Goal: Communication & Community: Answer question/provide support

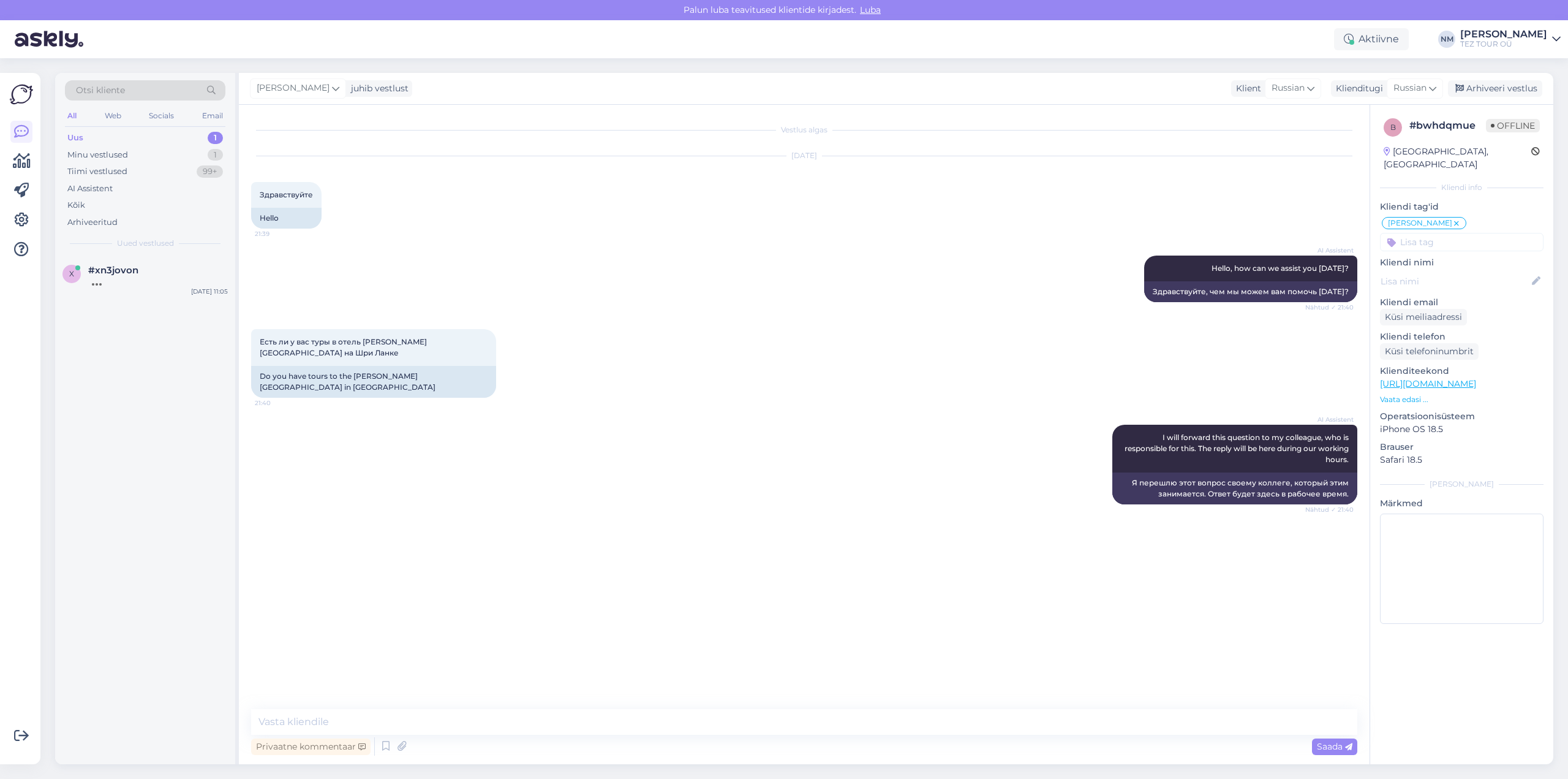
click at [215, 137] on div "1" at bounding box center [215, 138] width 15 height 13
click at [163, 292] on div "You can see flight availability and remaining seats for flights from [GEOGRAPHI…" at bounding box center [157, 287] width 139 height 22
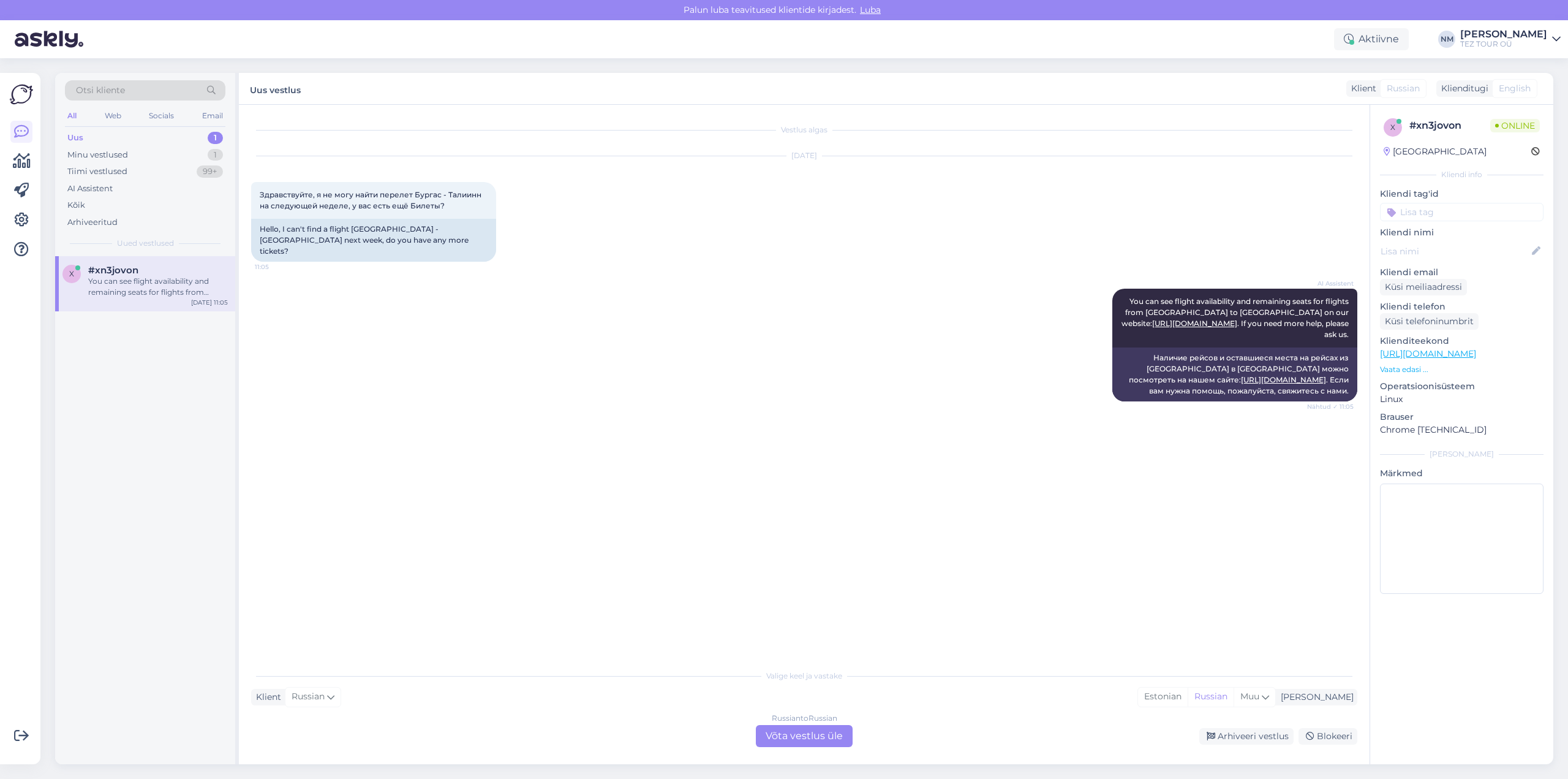
click at [819, 737] on div "Russian to Russian Võta vestlus üle" at bounding box center [805, 736] width 97 height 22
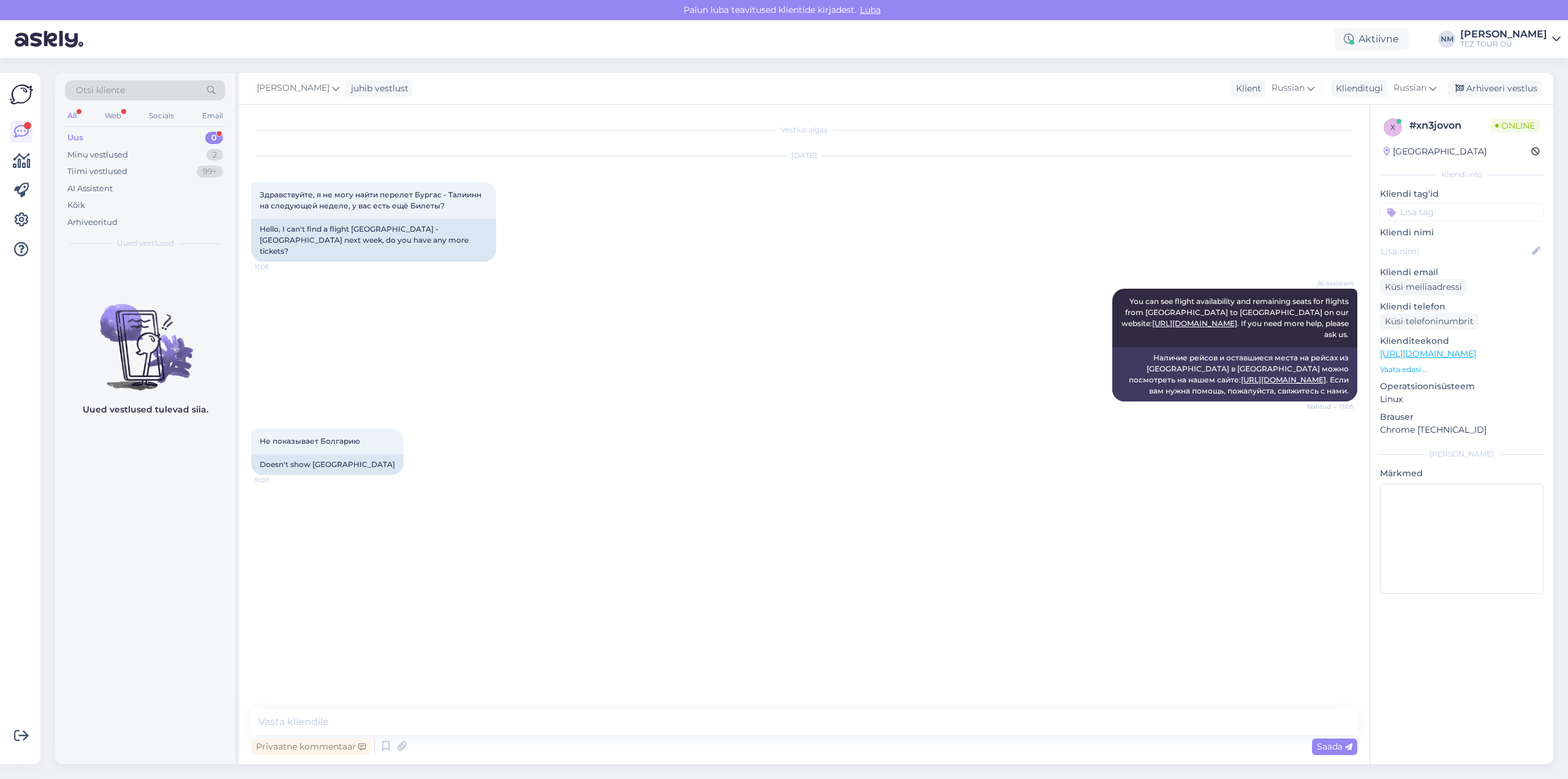
click at [1440, 234] on p "Kliendi nimi" at bounding box center [1462, 233] width 163 height 13
click at [1441, 212] on input at bounding box center [1462, 212] width 163 height 18
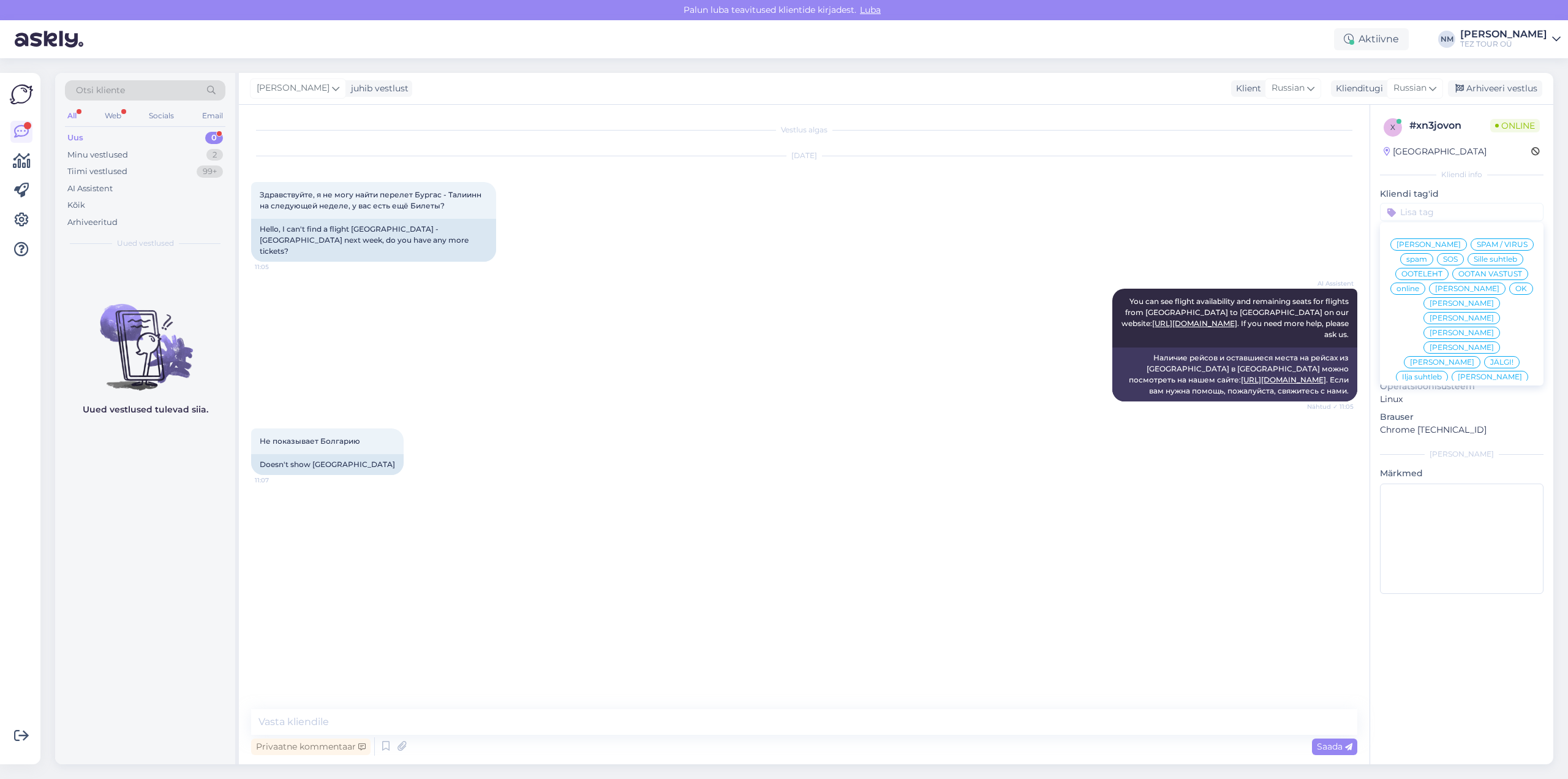
click at [1493, 314] on span "[PERSON_NAME]" at bounding box center [1462, 318] width 65 height 7
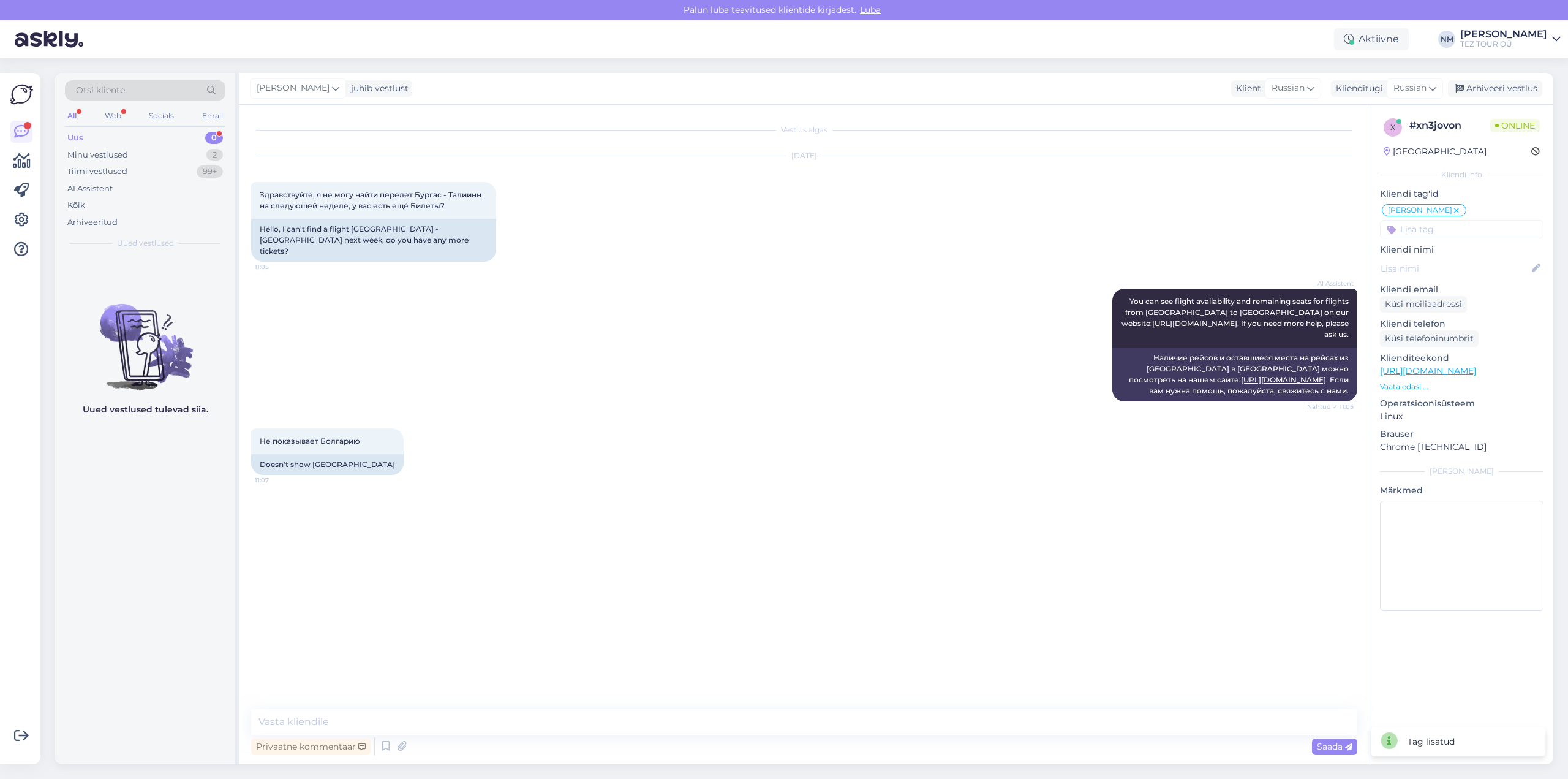
click at [216, 135] on div "0" at bounding box center [214, 138] width 18 height 13
click at [217, 155] on div "2" at bounding box center [215, 155] width 16 height 13
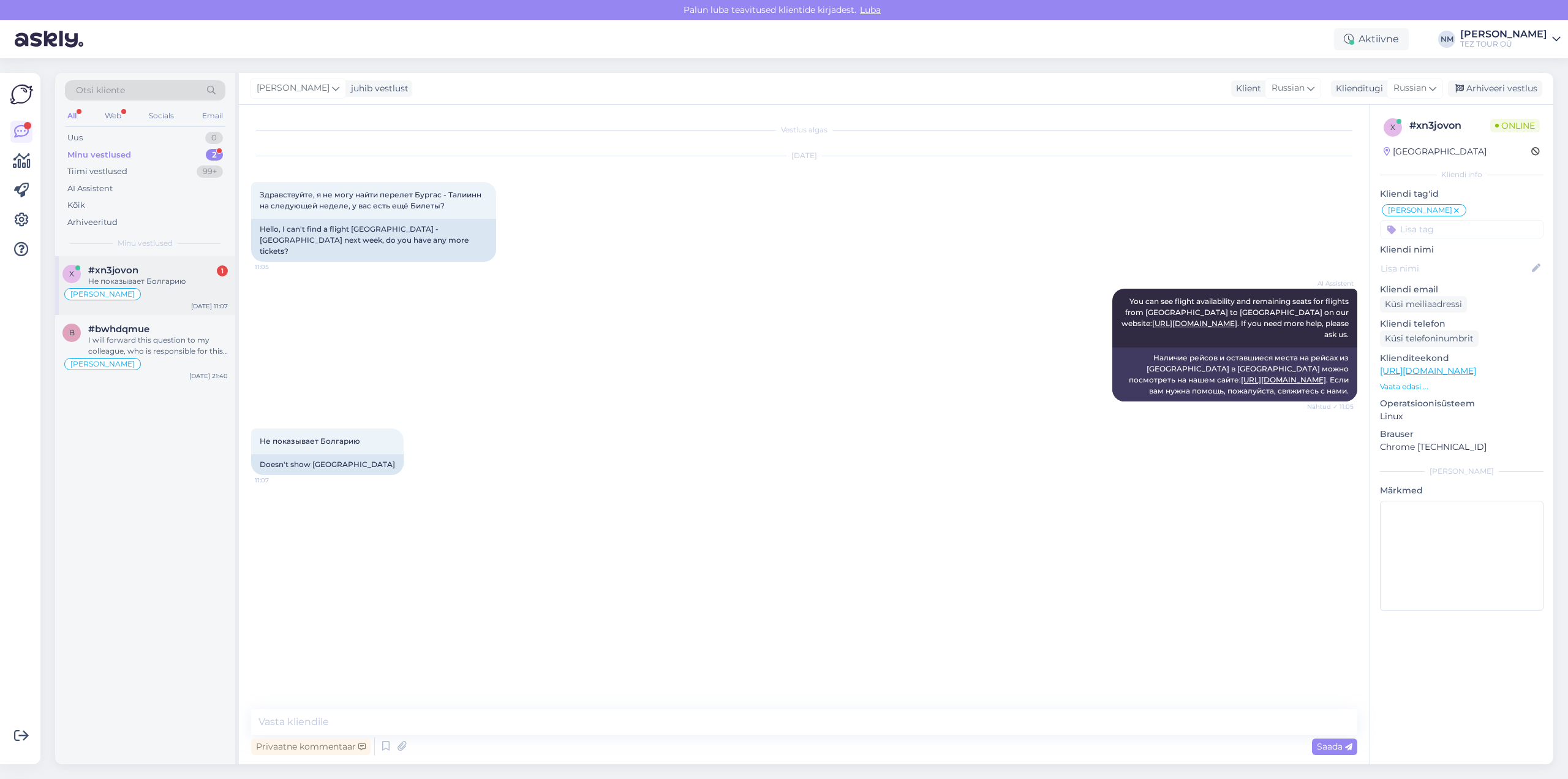
click at [182, 279] on div "Не показывает Болгарию" at bounding box center [157, 281] width 139 height 11
click at [299, 718] on textarea at bounding box center [805, 721] width 1106 height 26
type textarea "ДОбрый день! Благодарим Вас за запрос."
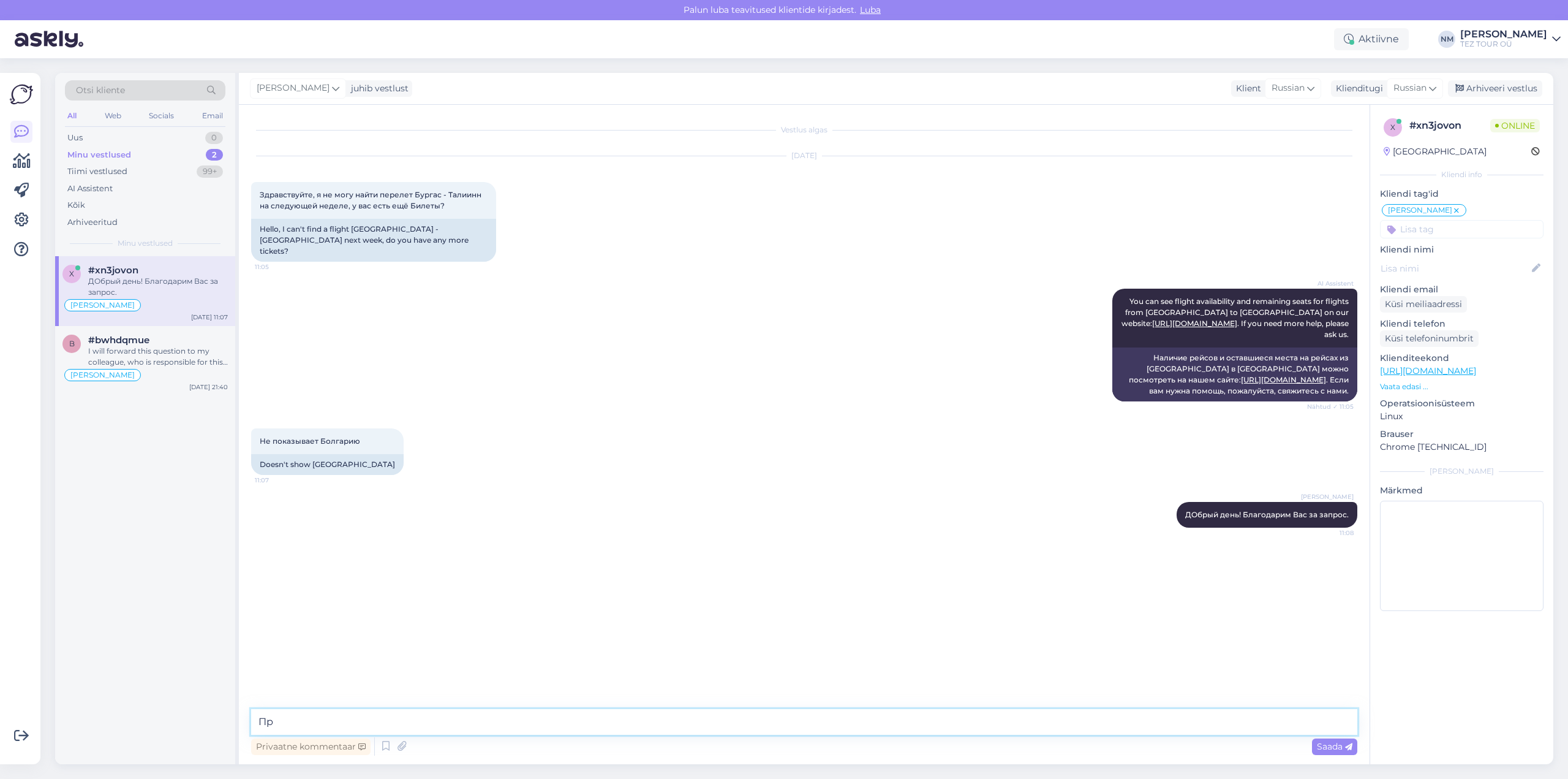
type textarea "П"
type textarea "Наша программа рейсов в [GEOGRAPHIC_DATA] ( [GEOGRAPHIC_DATA] ) уже закончена."
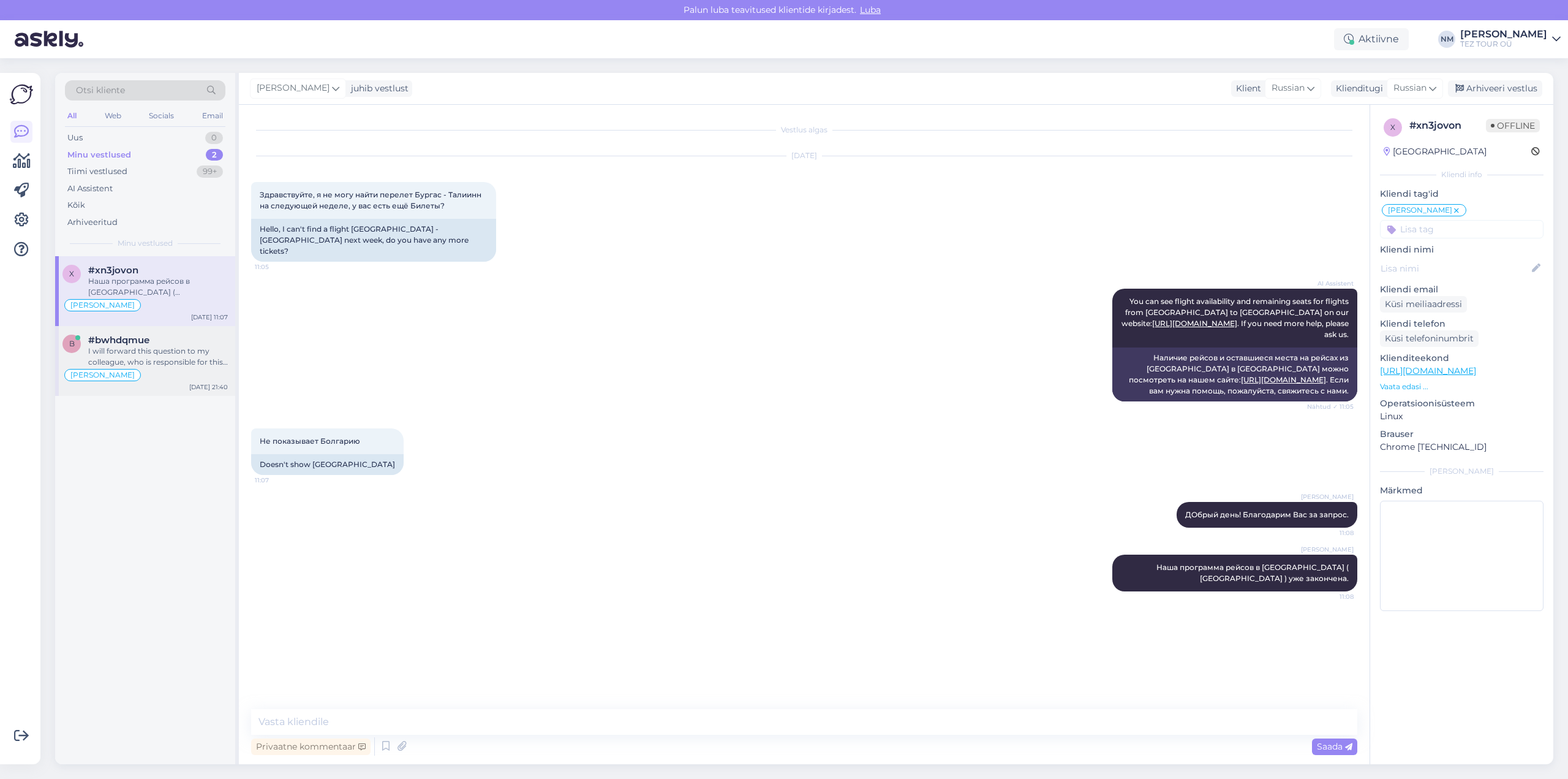
click at [145, 356] on div "I will forward this question to my colleague, who is responsible for this. The …" at bounding box center [157, 357] width 139 height 22
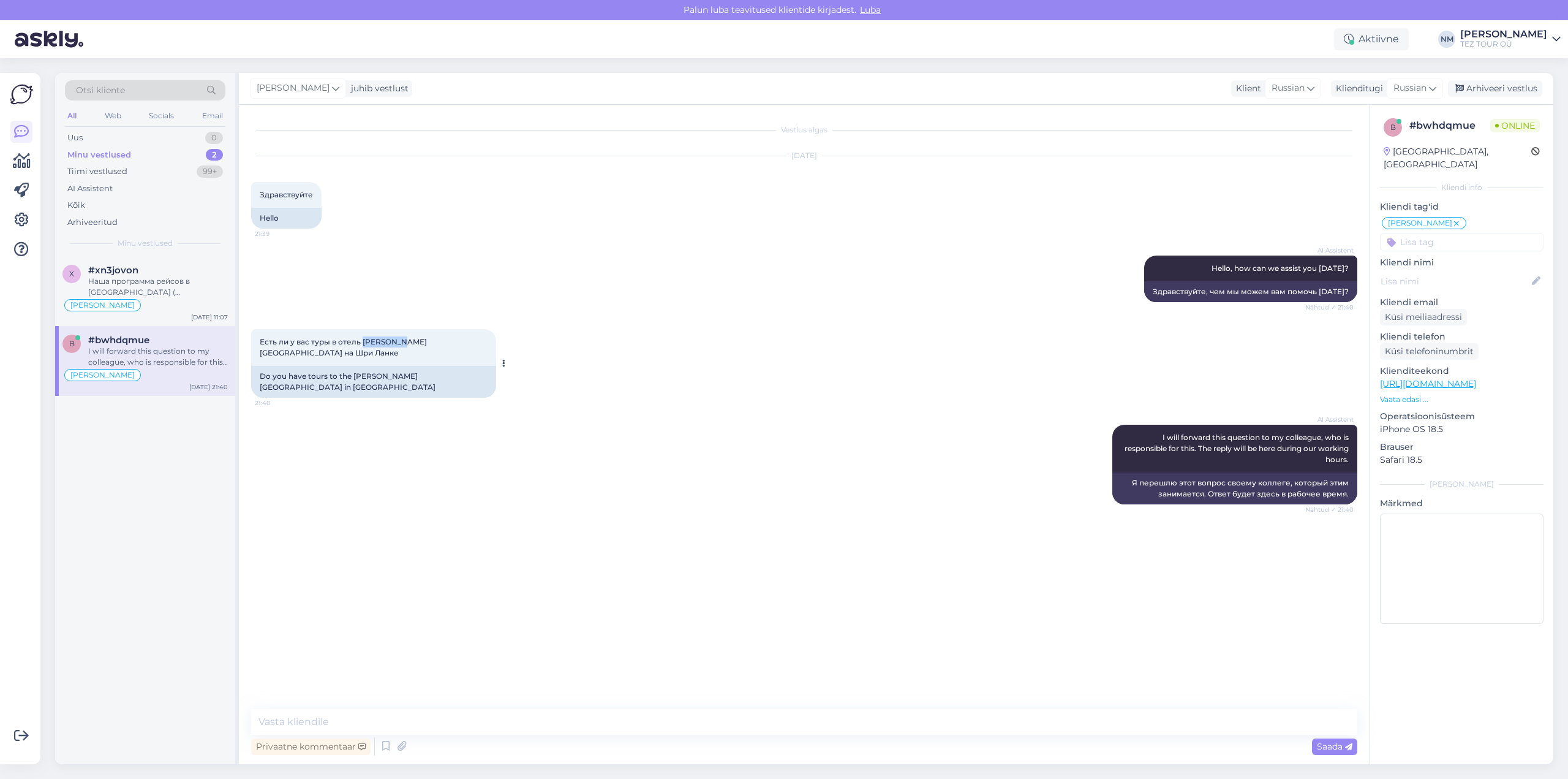
drag, startPoint x: 363, startPoint y: 340, endPoint x: 400, endPoint y: 341, distance: 37.0
click at [400, 341] on span "Есть ли у вас туры в отель [PERSON_NAME][GEOGRAPHIC_DATA] на Шри Ланке" at bounding box center [343, 347] width 167 height 21
copy span "[PERSON_NAME] sea"
click at [292, 724] on textarea at bounding box center [805, 721] width 1106 height 26
type textarea "Добрый день! Благодарим Вас за интерес, проявленный к нашим предложениям."
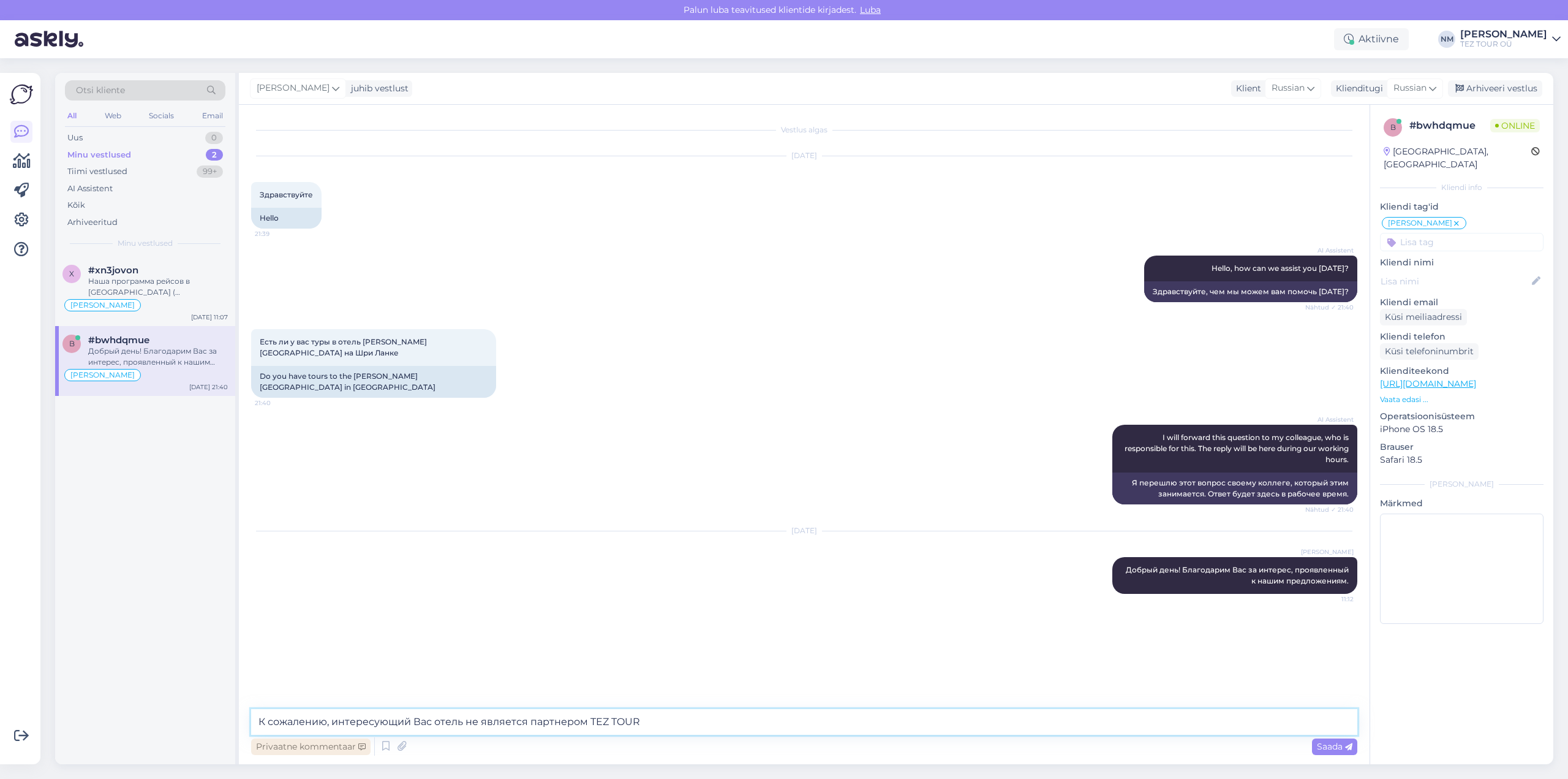
type textarea "К сожалению, интересующий Вас отель не является партнером TEZ TOUR."
type textarea "Однако, мы можем предложить его через нашего партнера - Hotelston."
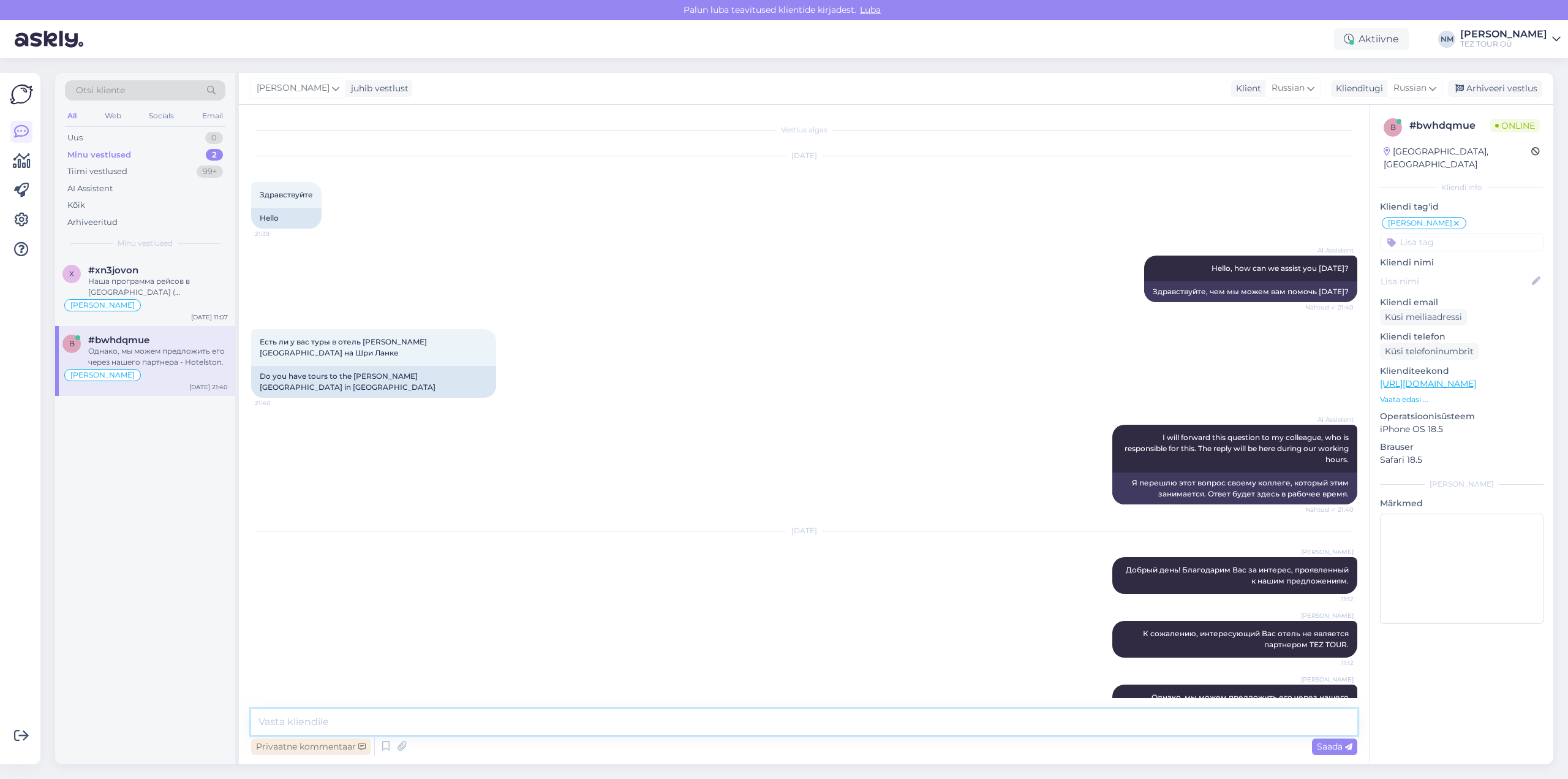
scroll to position [14, 0]
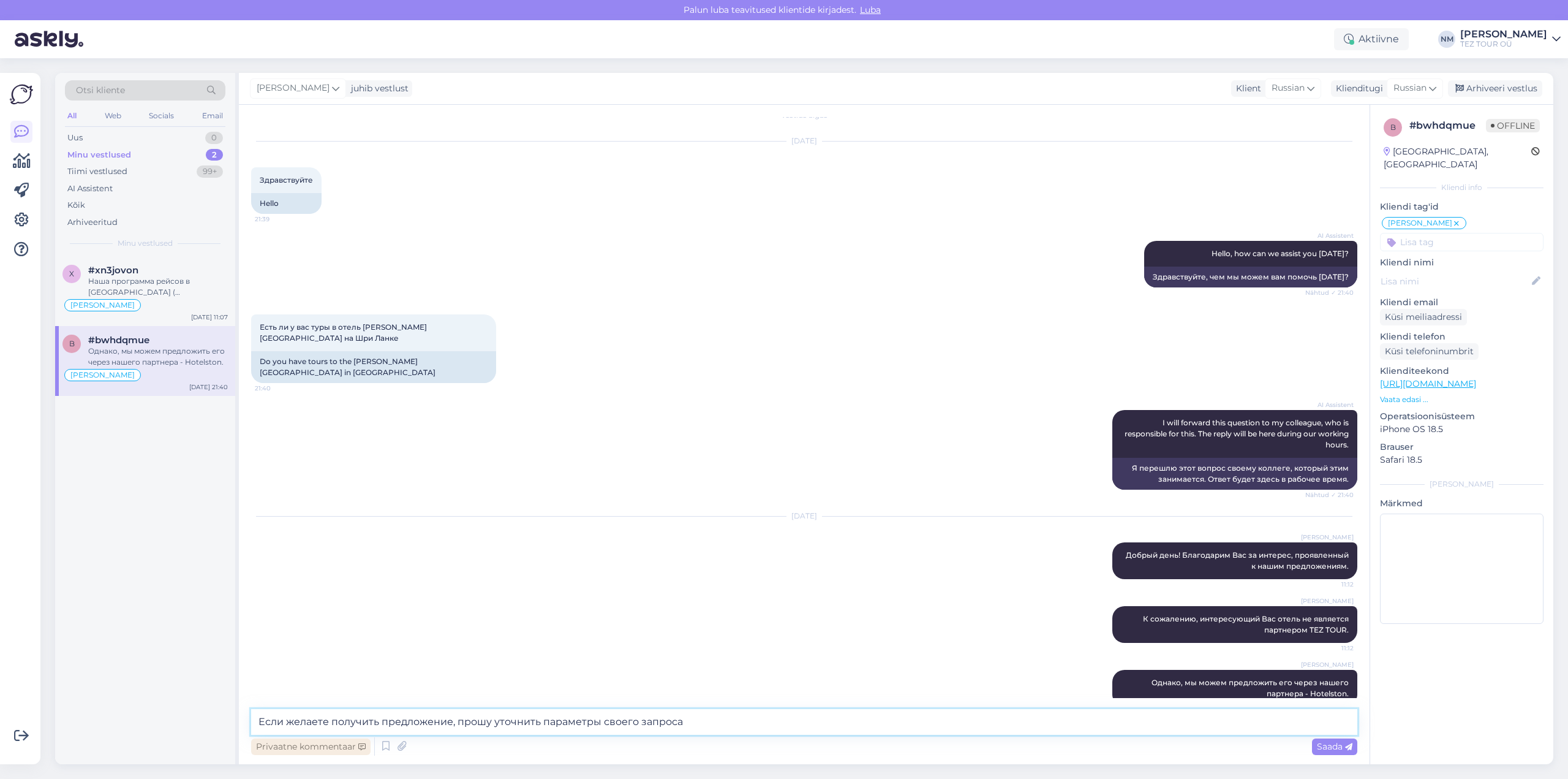
type textarea "Если желаете получить предложение, прошу уточнить параметры своего запроса:"
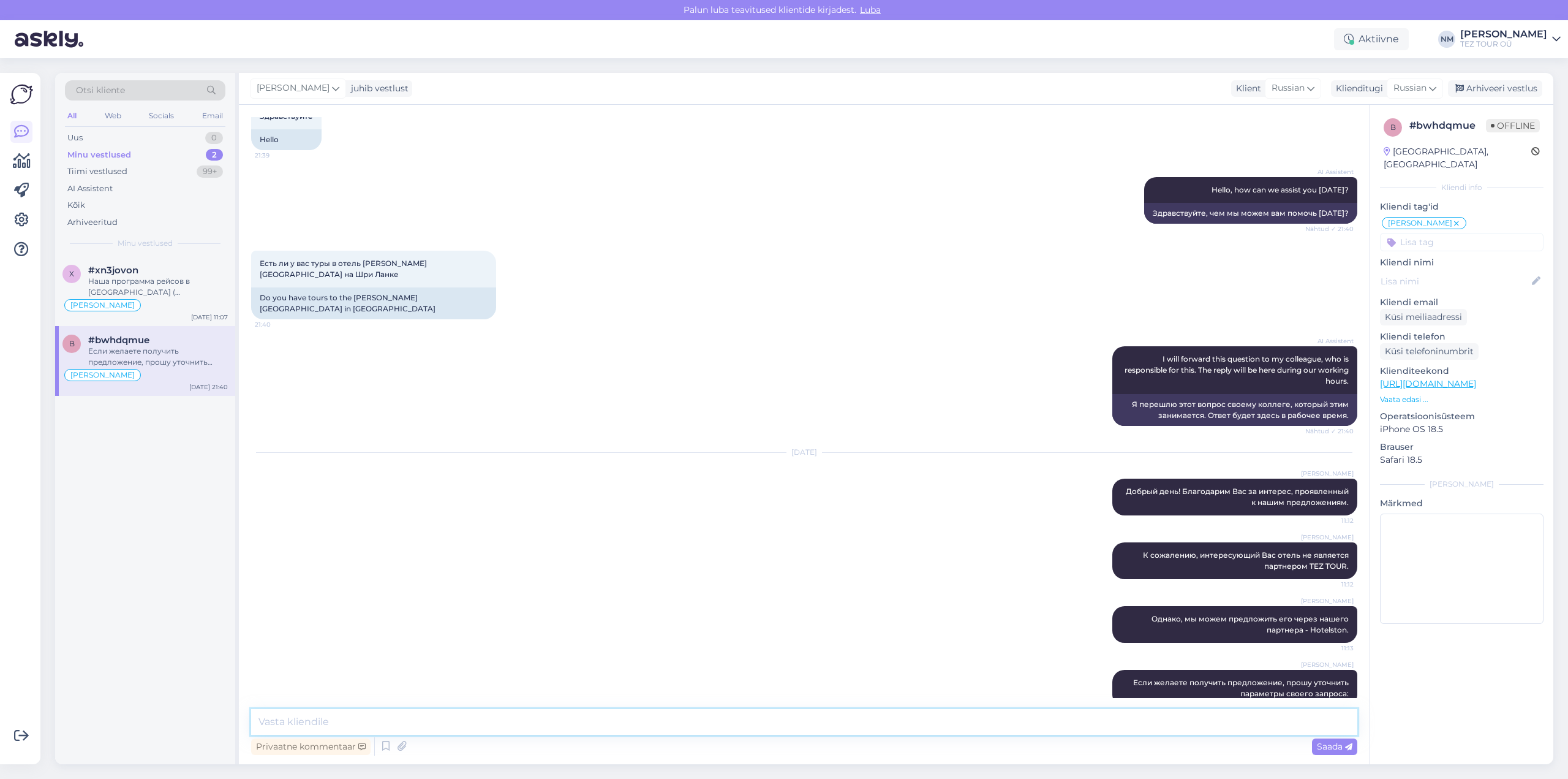
paste textarea "- в какие даты и на сколько ночей Вы готовы поехать - сколько человек путешеств…"
type textarea "- в какие даты и на сколько ночей Вы готовы поехать - сколько человек путешеств…"
